Goal: Information Seeking & Learning: Check status

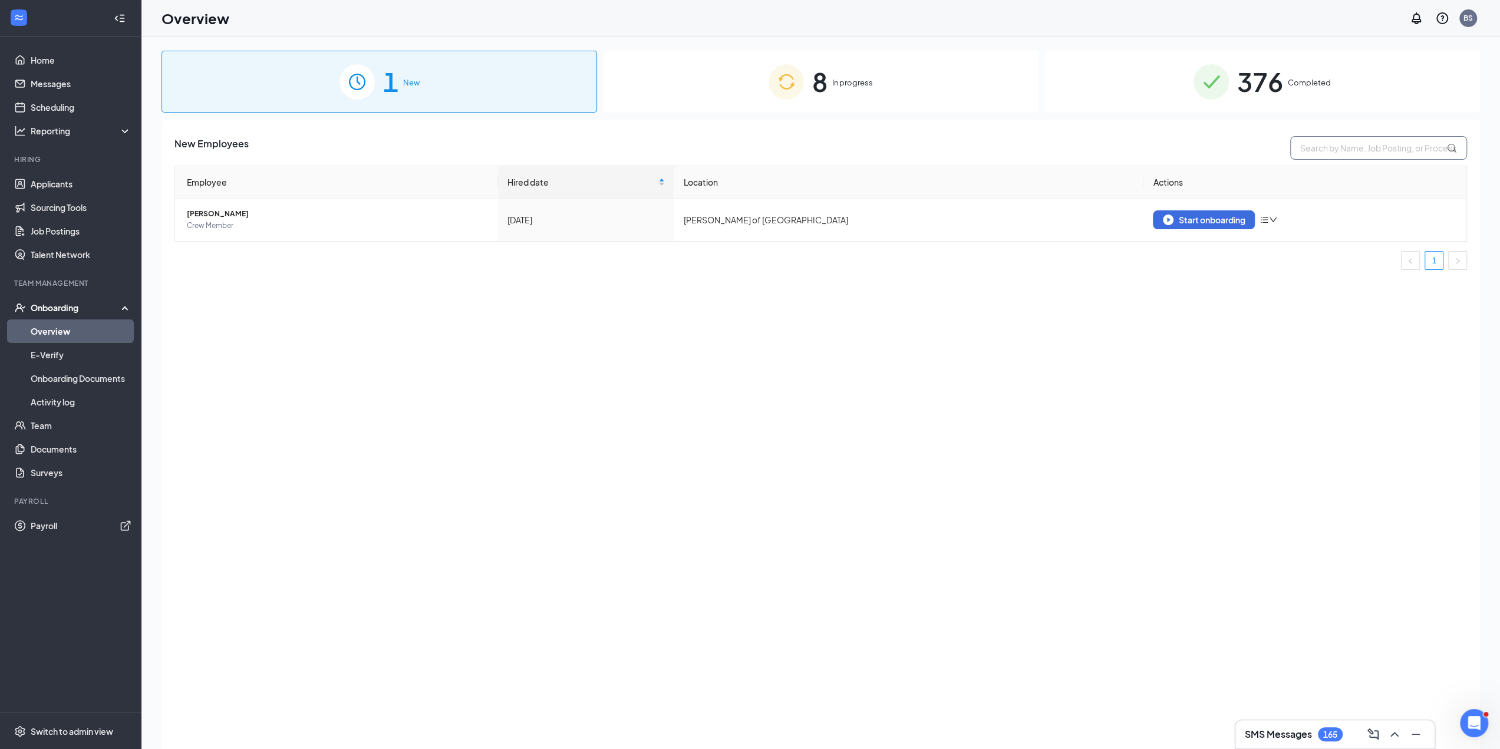
click at [1315, 158] on input "text" at bounding box center [1378, 148] width 177 height 24
click at [1298, 100] on div "376 Completed" at bounding box center [1261, 82] width 435 height 62
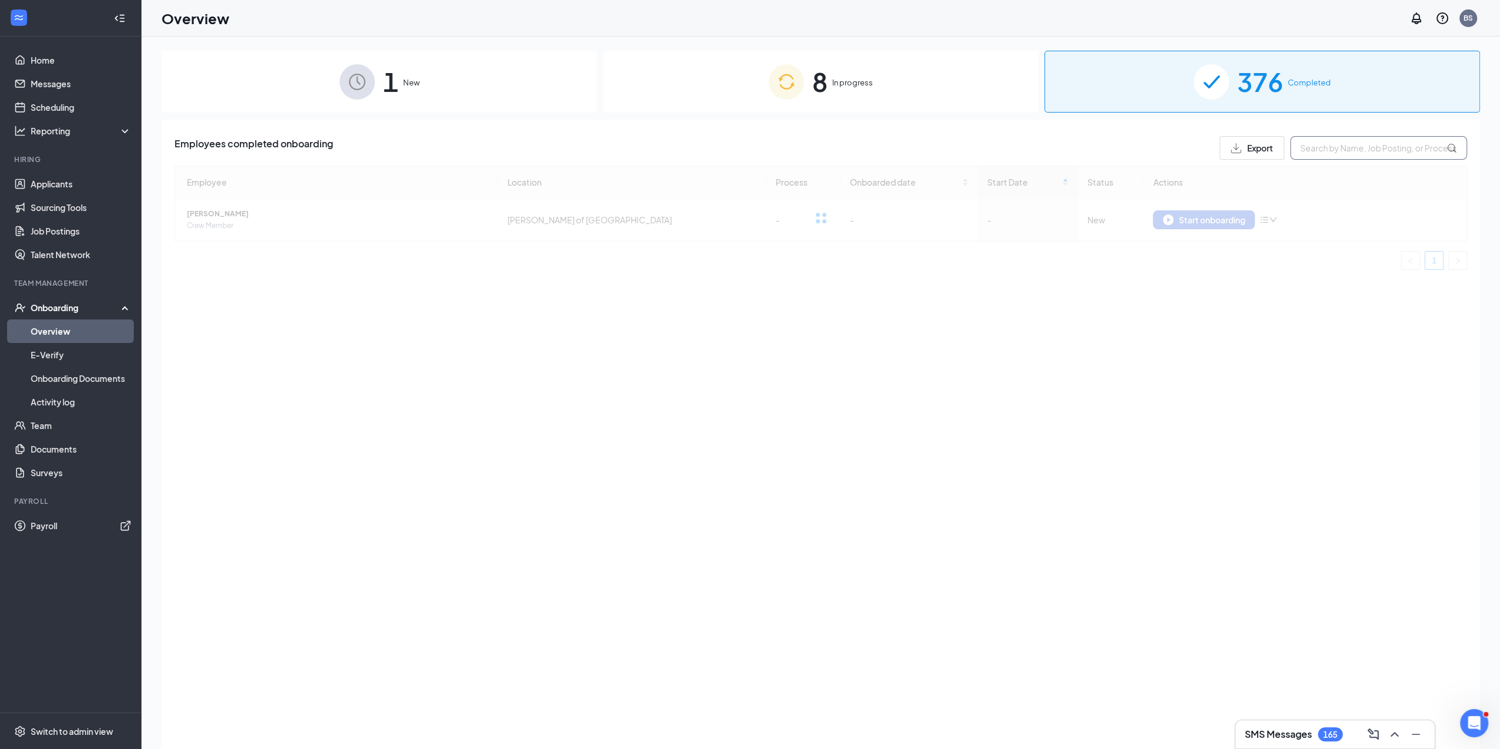
click at [1352, 145] on input "text" at bounding box center [1378, 148] width 177 height 24
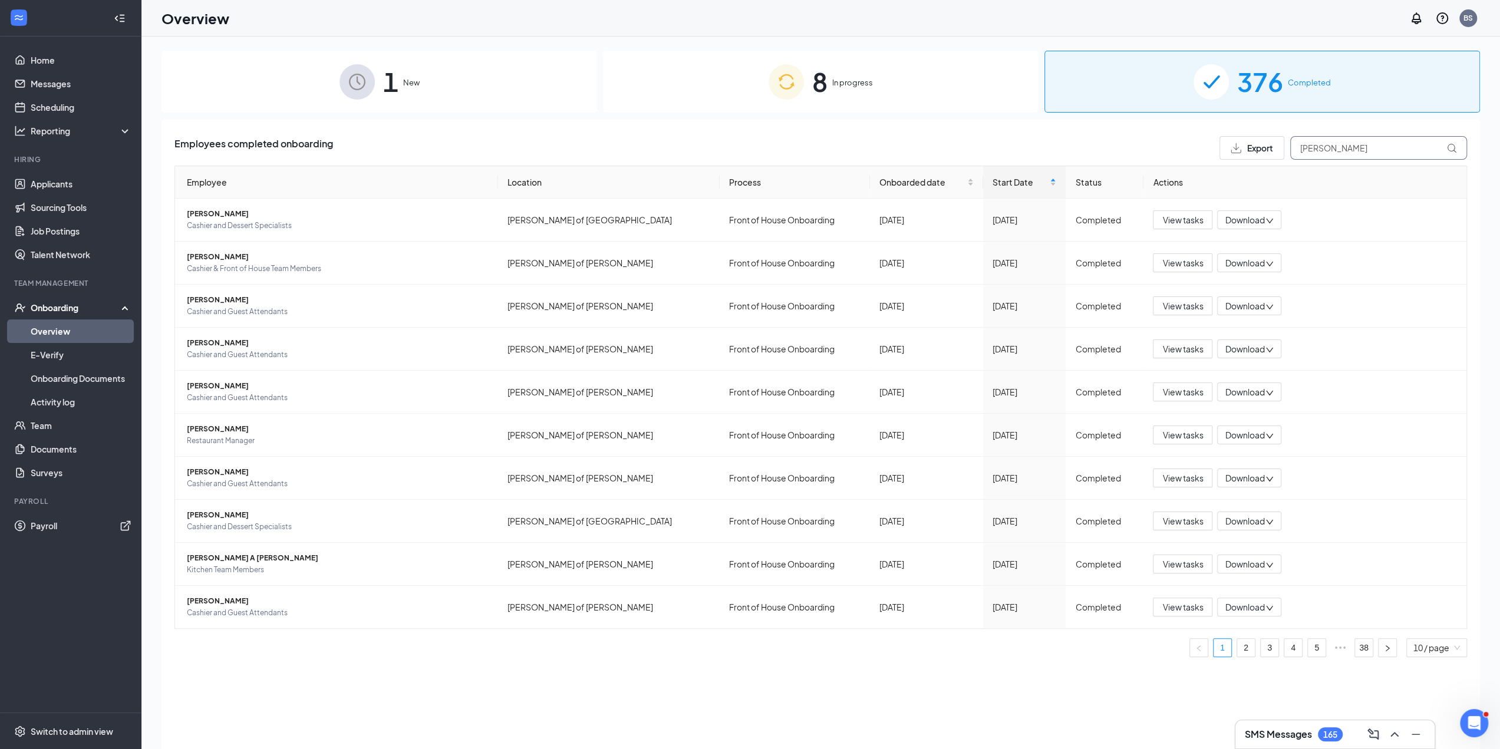
type input "[PERSON_NAME]"
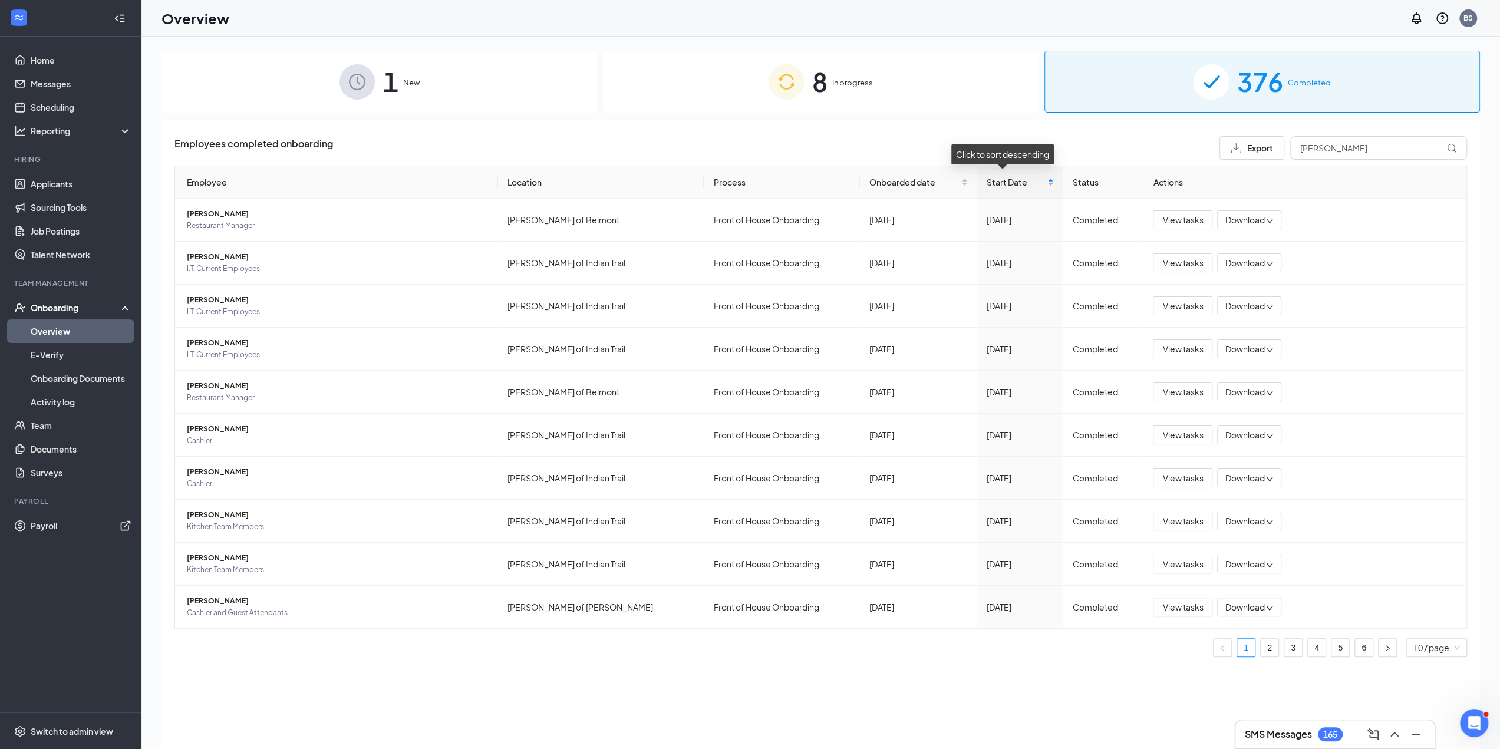
click at [1040, 182] on div "Start Date" at bounding box center [1019, 182] width 67 height 13
click at [1381, 148] on input "[PERSON_NAME]" at bounding box center [1378, 148] width 177 height 24
click at [1455, 147] on icon at bounding box center [1452, 148] width 10 height 10
click at [1450, 145] on icon at bounding box center [1452, 148] width 10 height 10
click at [1377, 151] on input "[PERSON_NAME]" at bounding box center [1378, 148] width 177 height 24
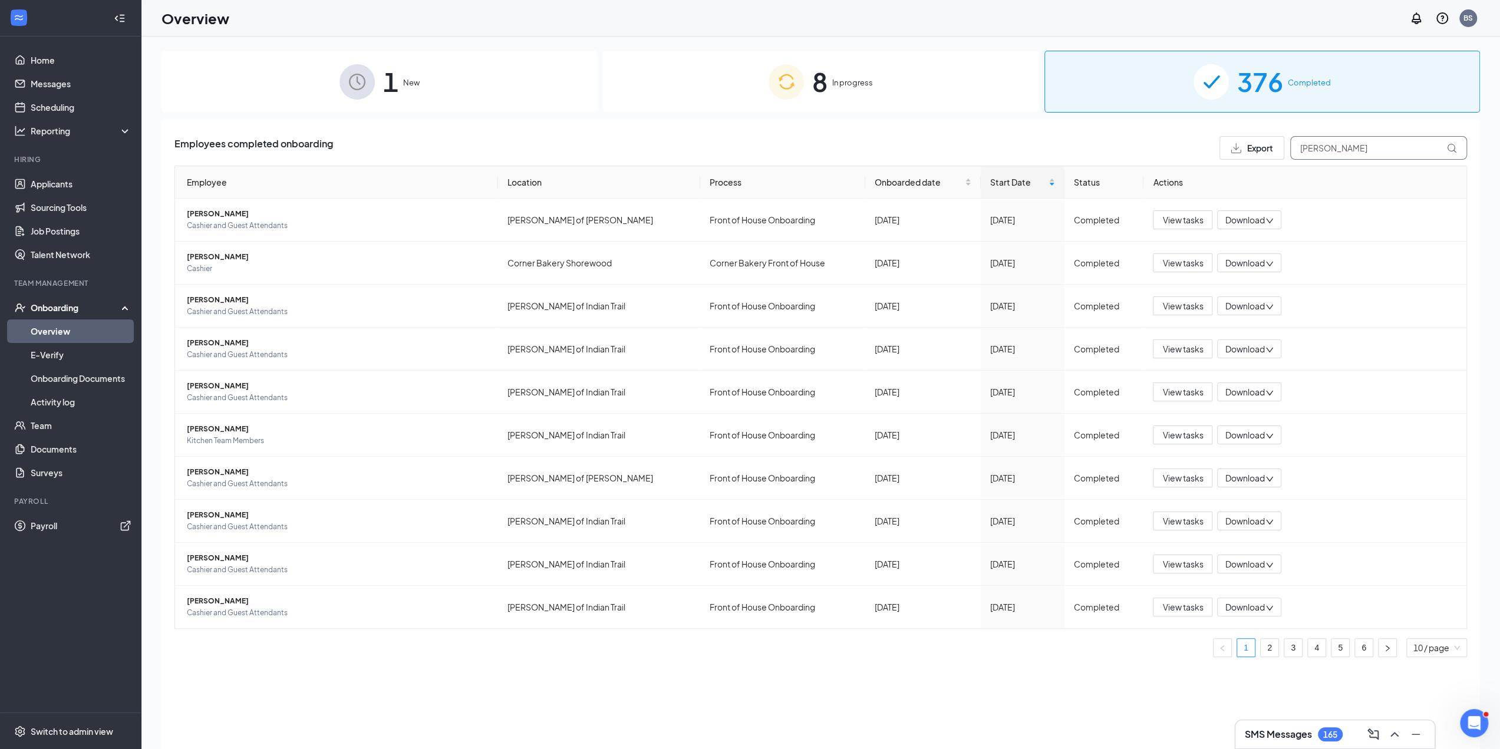
click at [1324, 159] on input "[PERSON_NAME]" at bounding box center [1378, 148] width 177 height 24
click at [1325, 159] on input "[PERSON_NAME]" at bounding box center [1378, 148] width 177 height 24
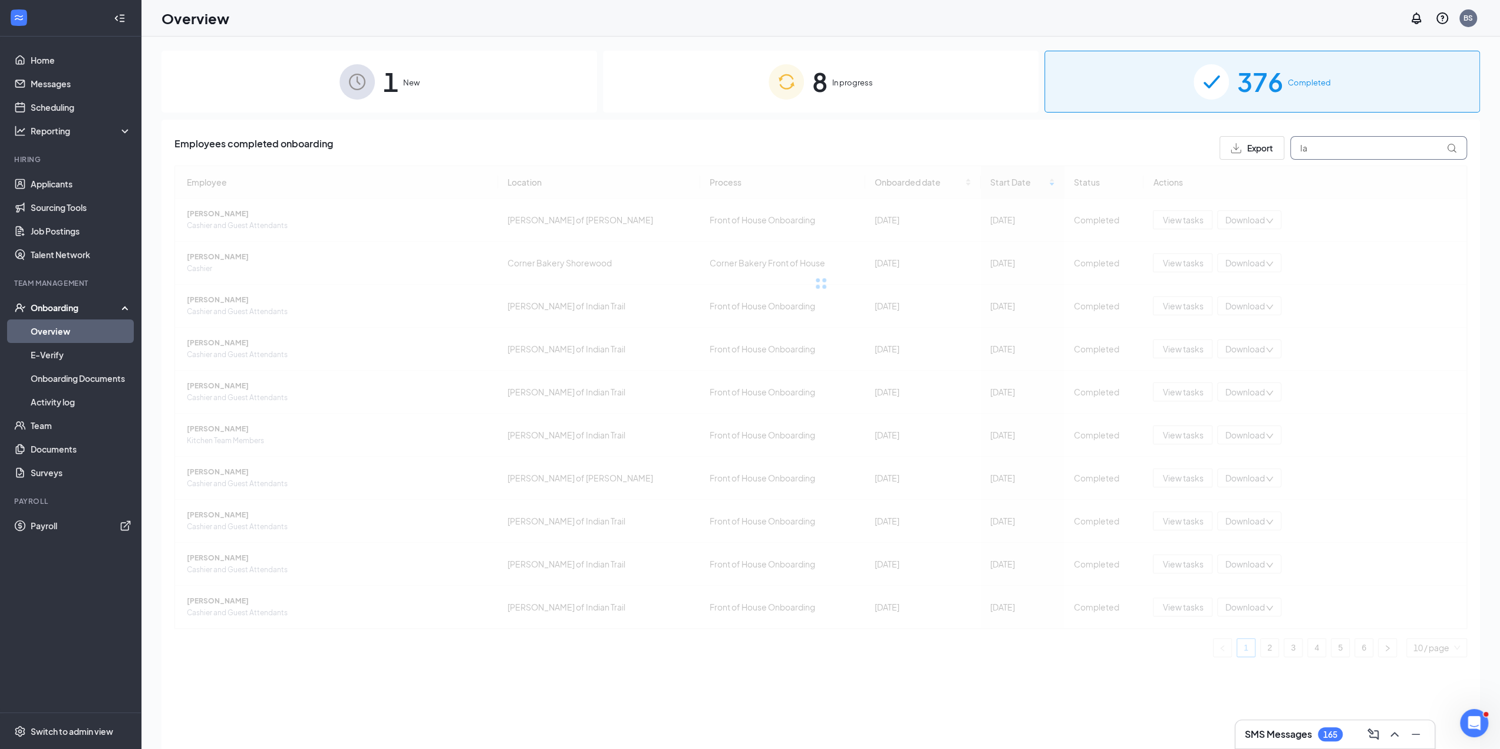
type input "[PERSON_NAME]"
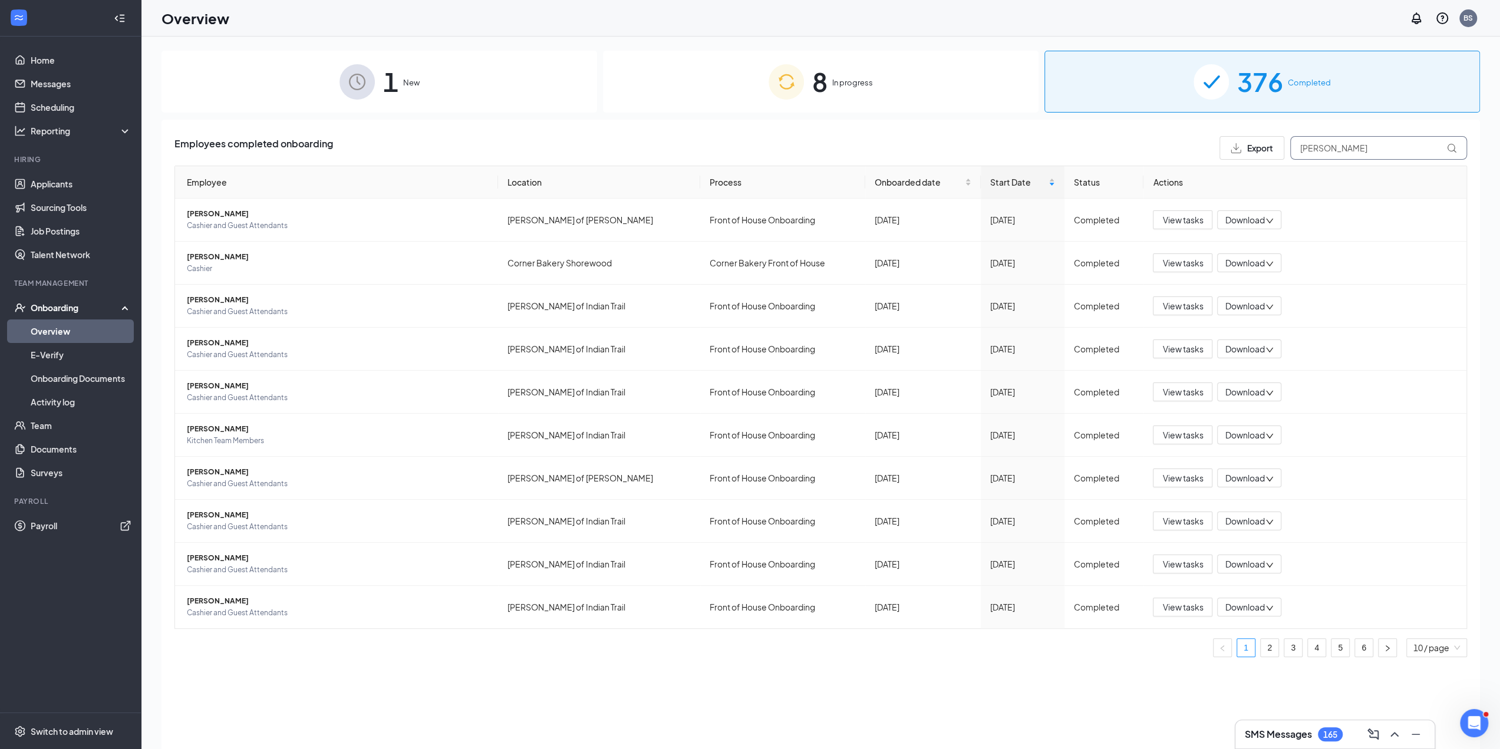
click at [1340, 147] on input "[PERSON_NAME]" at bounding box center [1378, 148] width 177 height 24
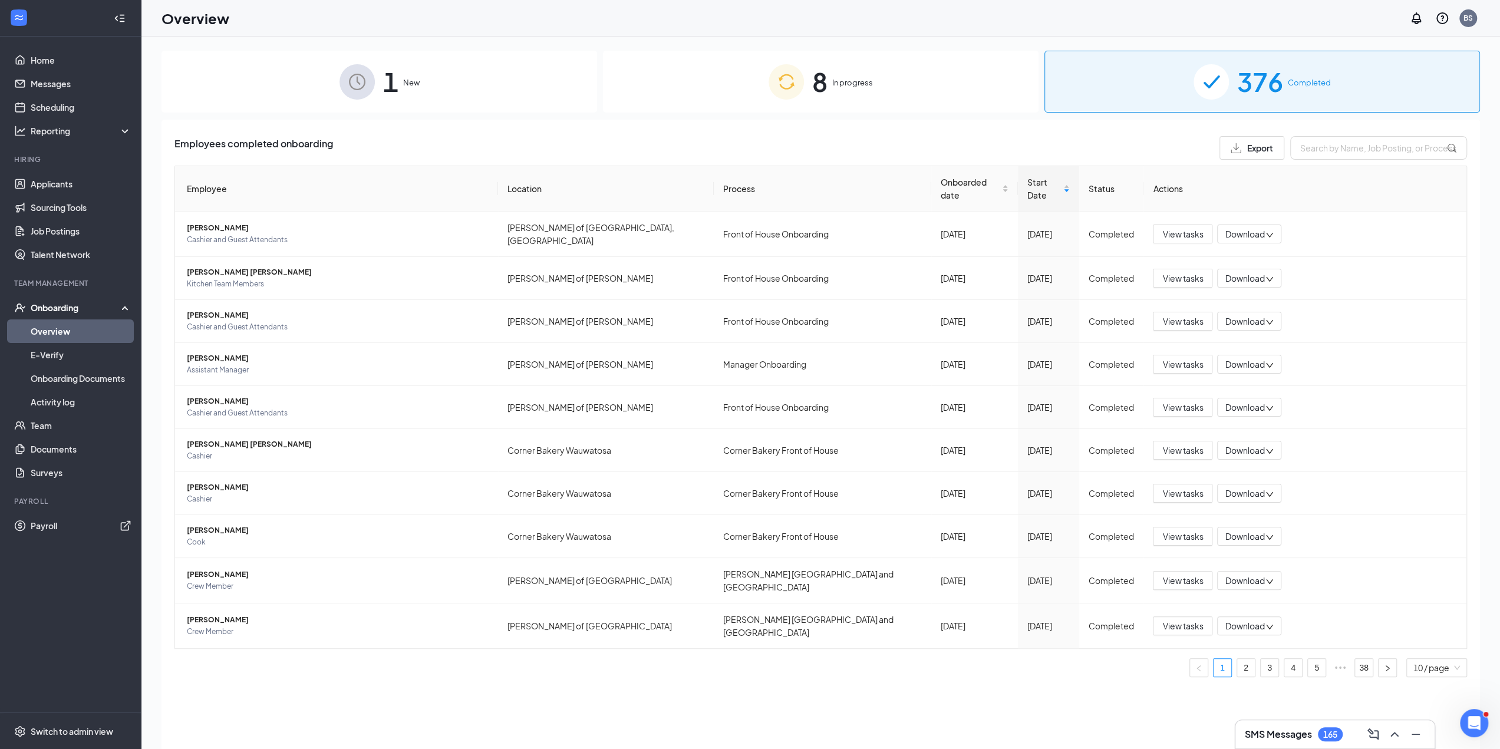
click at [860, 85] on span "In progress" at bounding box center [852, 83] width 41 height 12
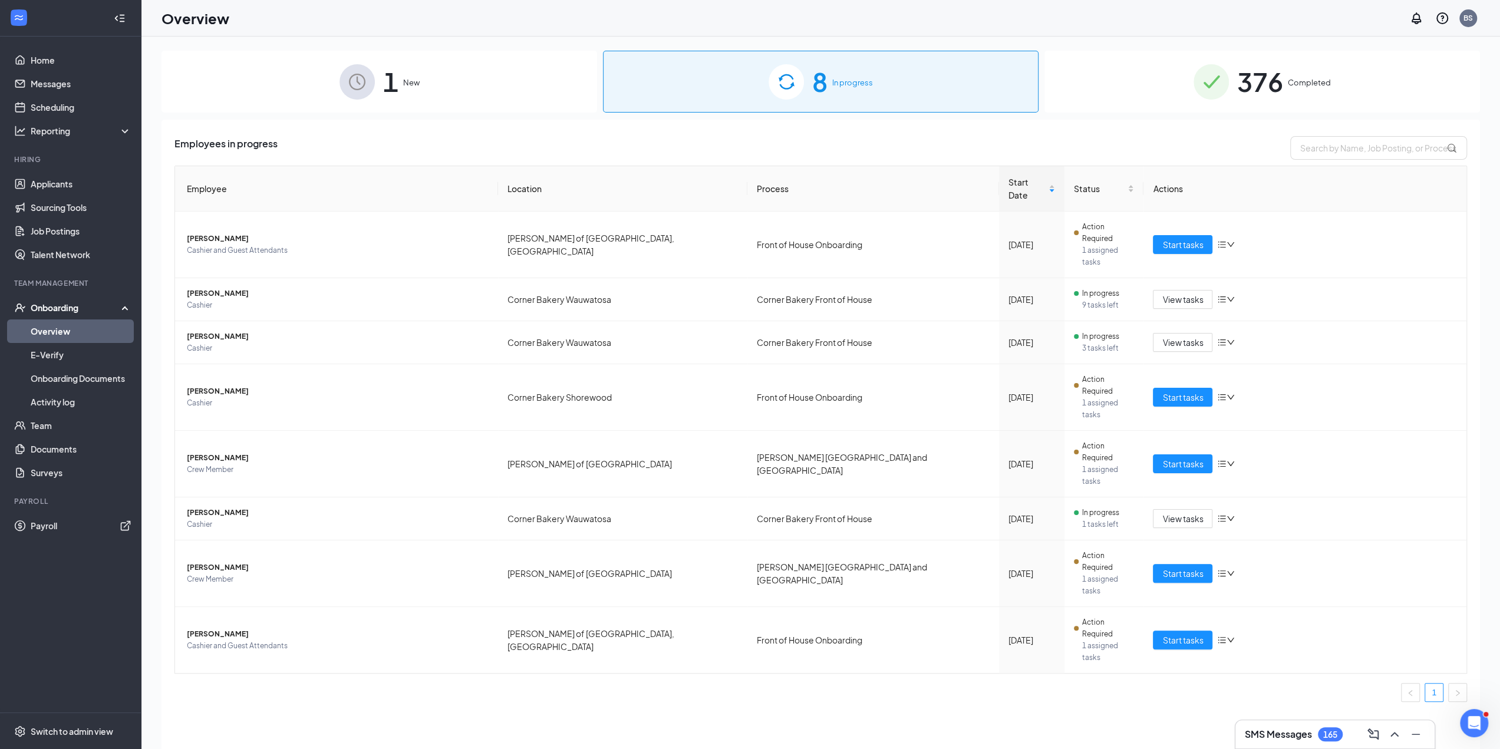
click at [1215, 75] on img at bounding box center [1210, 81] width 35 height 35
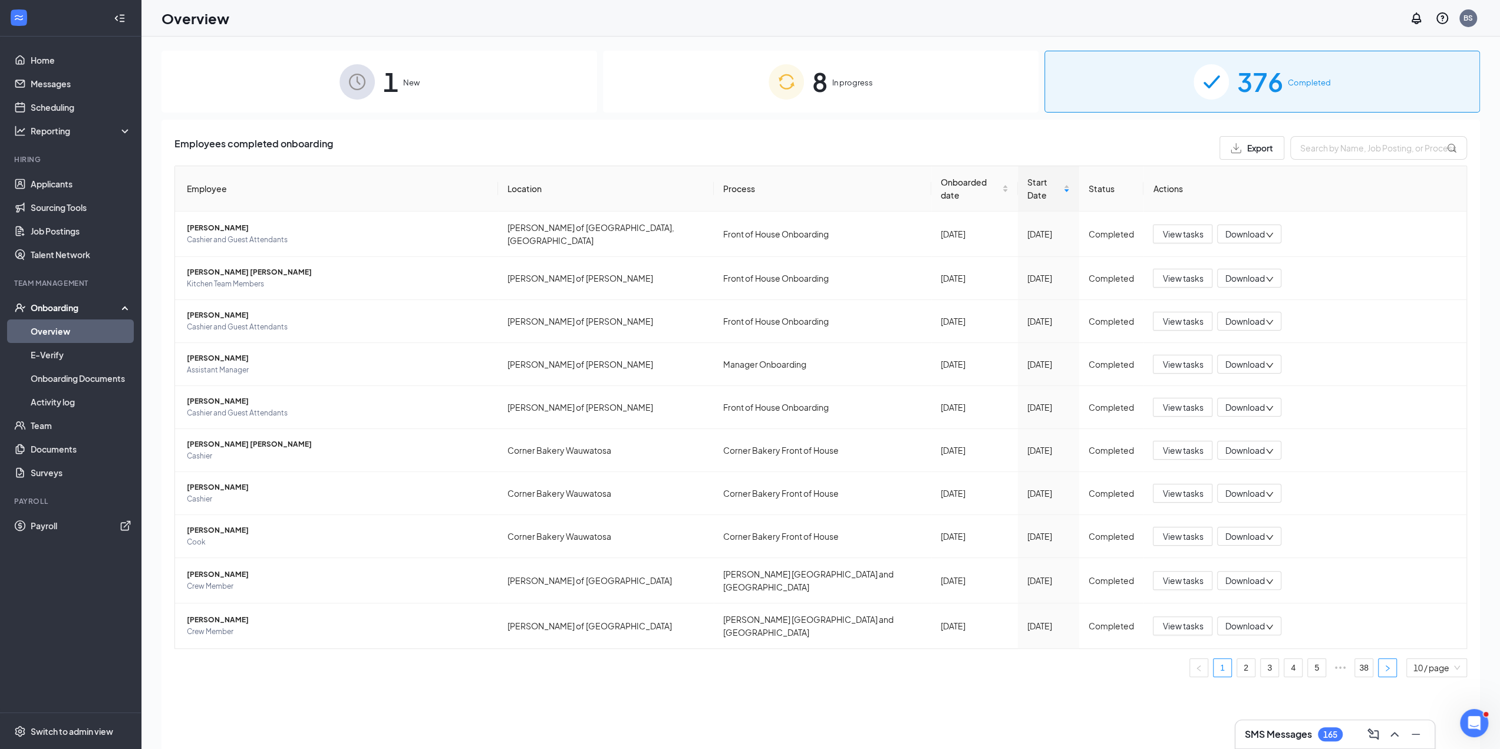
click at [1380, 658] on button "button" at bounding box center [1387, 667] width 19 height 19
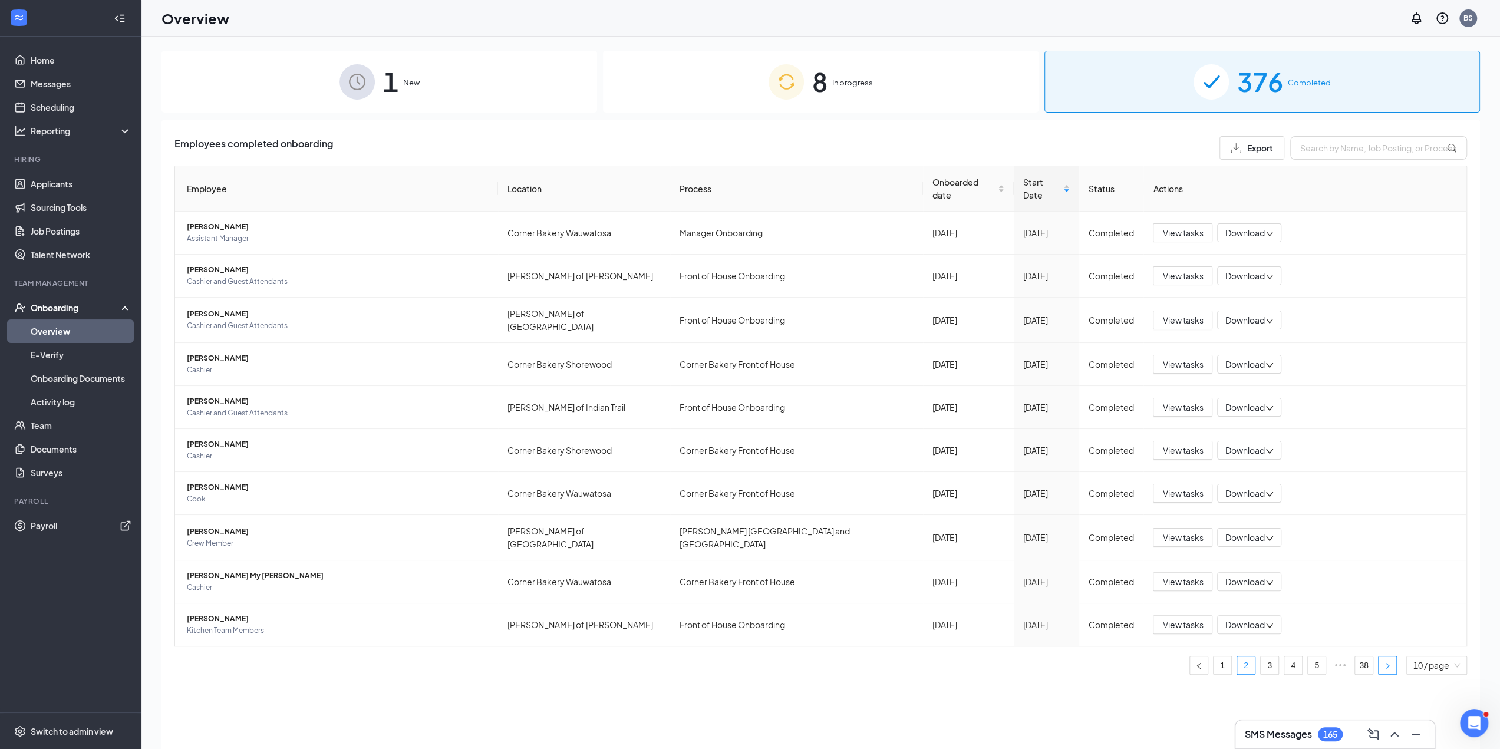
click at [1388, 662] on icon "right" at bounding box center [1387, 665] width 7 height 7
